Goal: Information Seeking & Learning: Learn about a topic

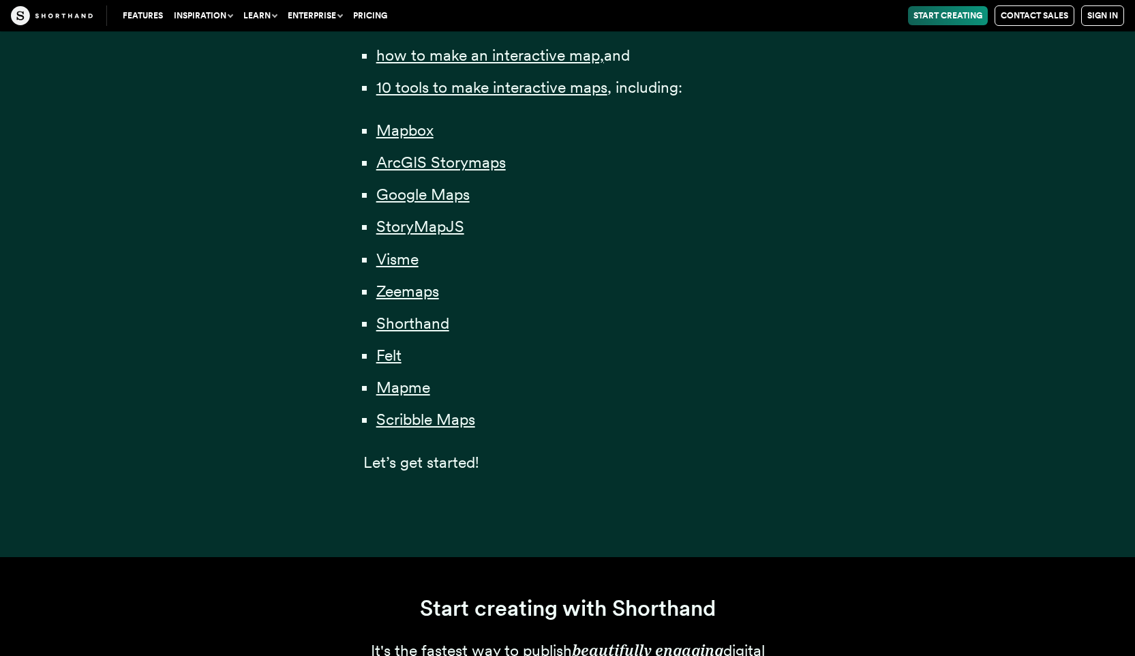
scroll to position [881, 0]
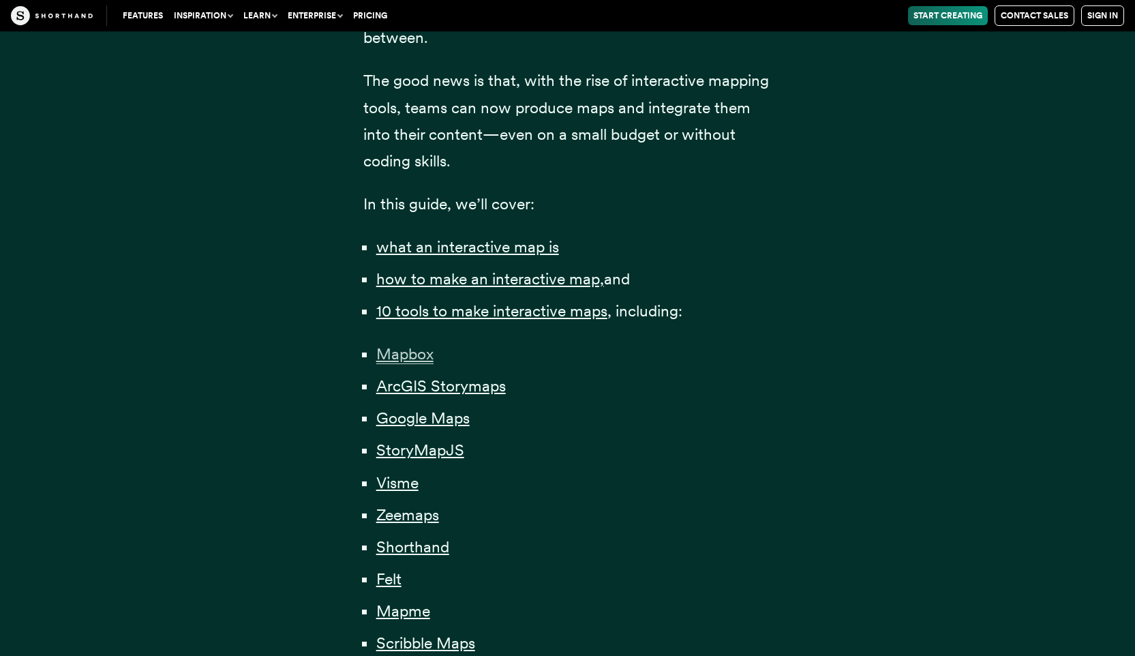
click at [415, 350] on span "Mapbox" at bounding box center [404, 354] width 57 height 20
click at [214, 142] on div "Content professionals — from journalists to marketers — have long understood th…" at bounding box center [567, 139] width 927 height 1283
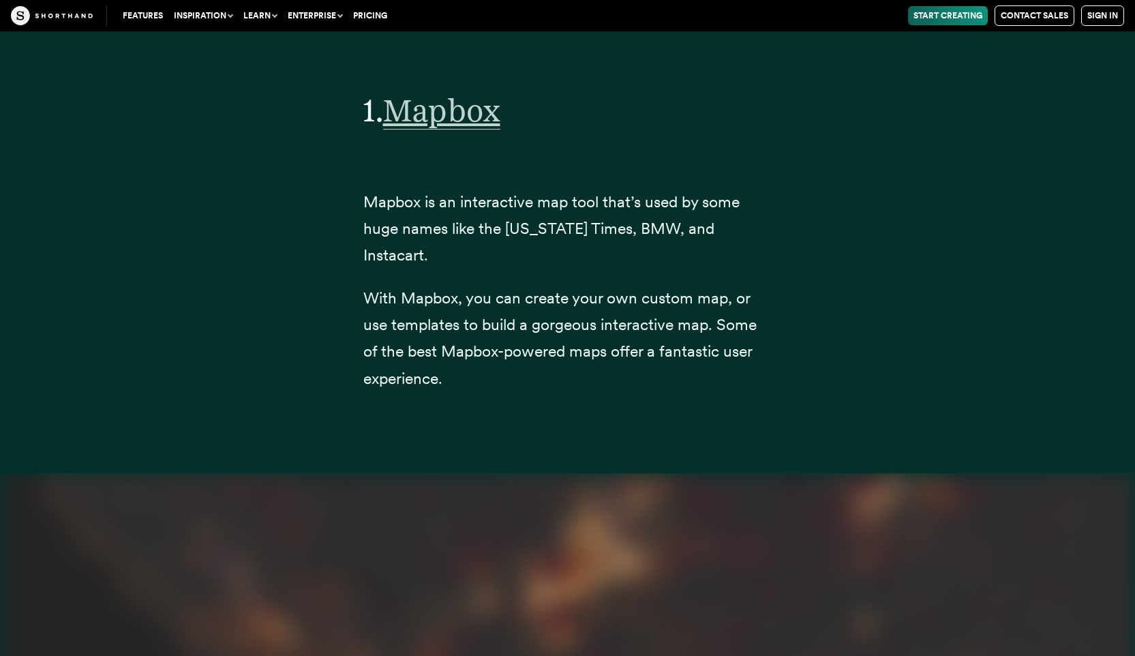
click at [459, 107] on span "Mapbox" at bounding box center [441, 110] width 117 height 38
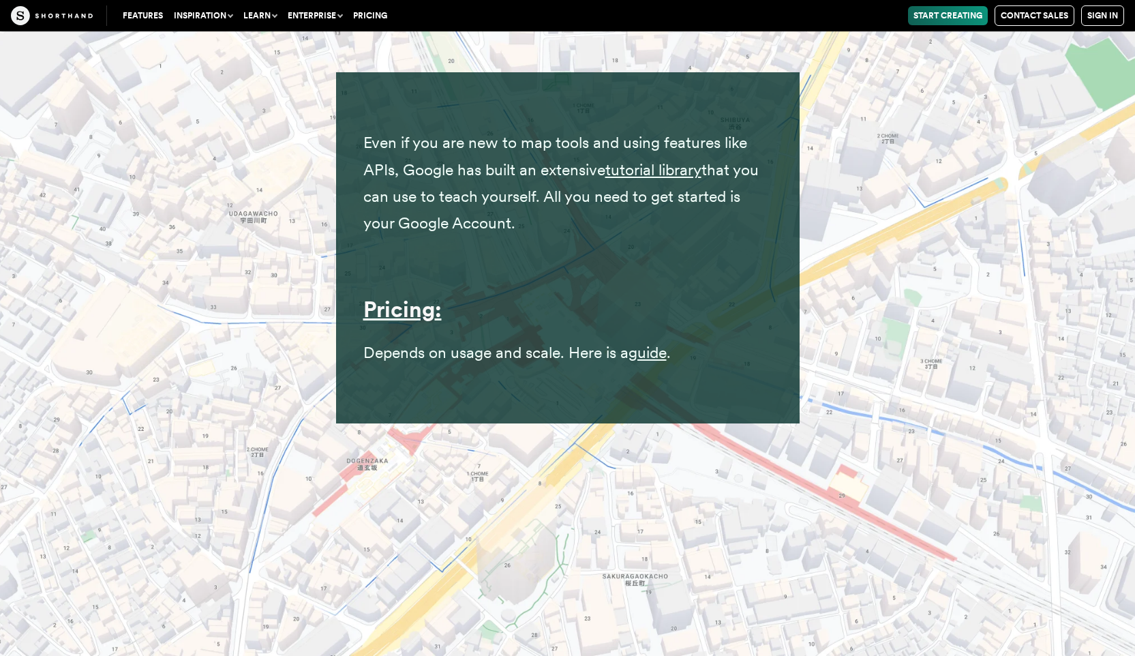
scroll to position [15436, 0]
